Goal: Information Seeking & Learning: Learn about a topic

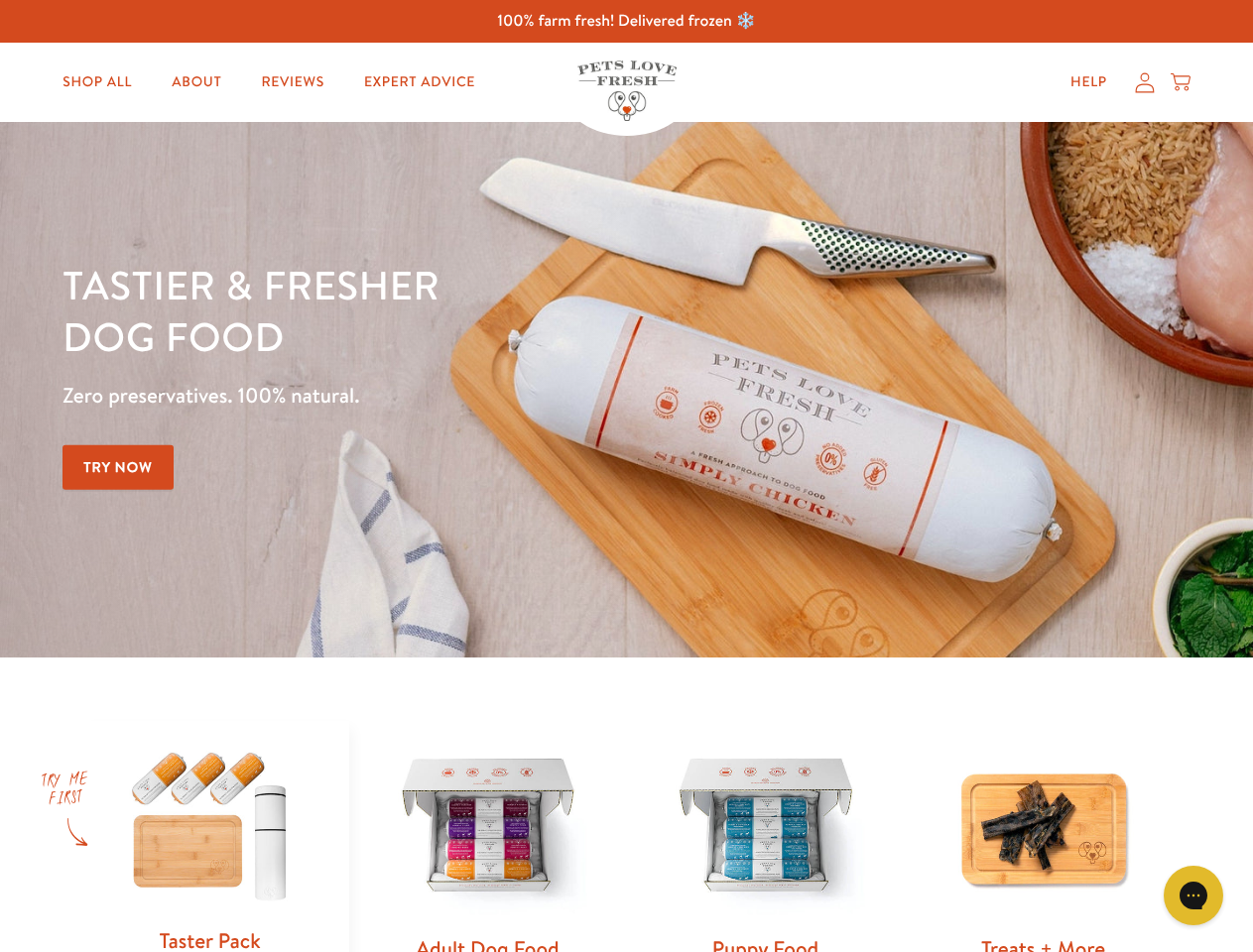
click at [626, 476] on div "Tastier & fresher dog food Zero preservatives. 100% natural. Try Now" at bounding box center [438, 389] width 752 height 262
click at [1193, 895] on icon "Gorgias live chat" at bounding box center [1192, 894] width 19 height 19
